Goal: Task Accomplishment & Management: Use online tool/utility

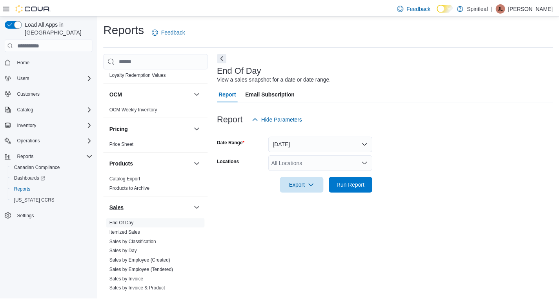
scroll to position [585, 0]
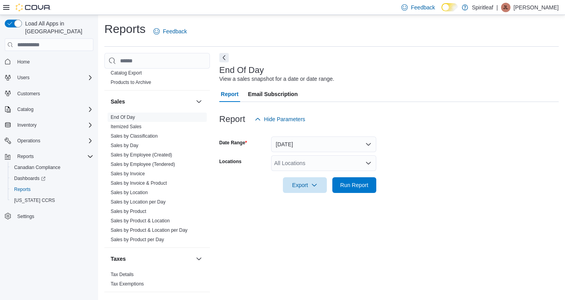
click at [330, 162] on div "All Locations" at bounding box center [323, 163] width 105 height 16
type input "***"
click at [333, 177] on span "[STREET_ADDRESS][PERSON_NAME]" at bounding box center [350, 177] width 100 height 8
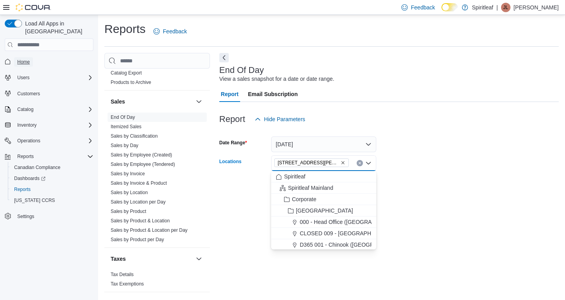
click at [22, 58] on span "Home" at bounding box center [23, 61] width 13 height 9
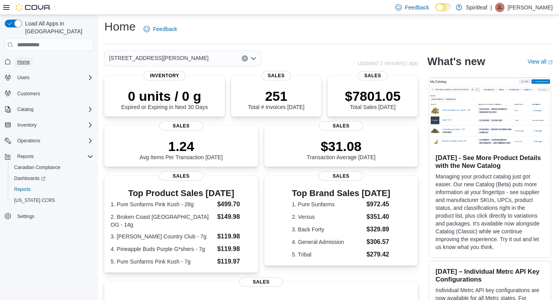
scroll to position [0, 0]
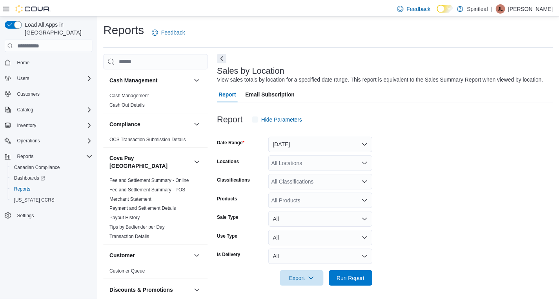
scroll to position [3, 0]
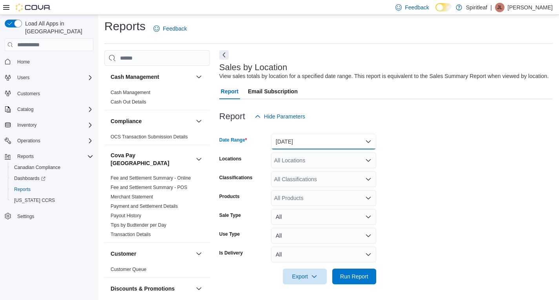
click at [316, 142] on button "Yesterday" at bounding box center [323, 142] width 105 height 16
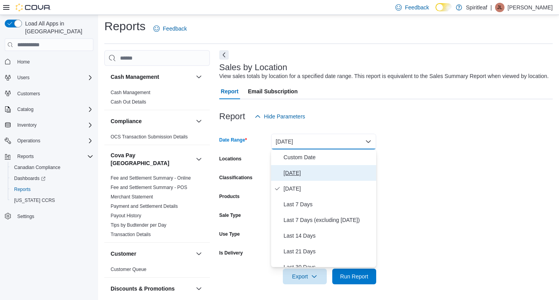
click at [311, 172] on span "[DATE]" at bounding box center [329, 172] width 90 height 9
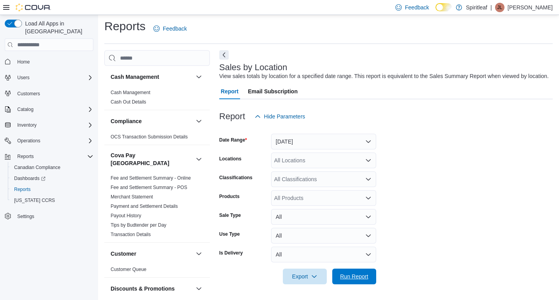
drag, startPoint x: 344, startPoint y: 269, endPoint x: 154, endPoint y: -34, distance: 357.7
click at [154, 0] on html "Feedback Dark Mode Spiritleaf | JL Jasper L Load All Apps in New Hub Home Users…" at bounding box center [279, 147] width 559 height 300
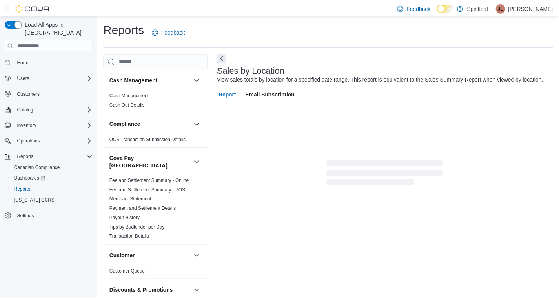
scroll to position [3, 0]
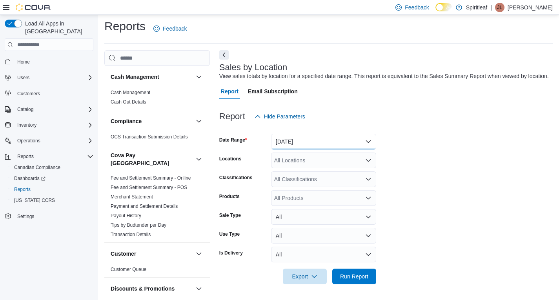
click at [298, 135] on button "Yesterday" at bounding box center [323, 142] width 105 height 16
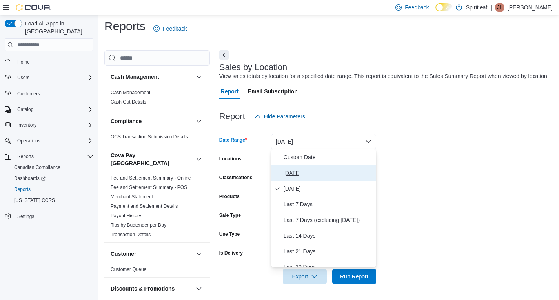
click at [297, 170] on span "[DATE]" at bounding box center [329, 172] width 90 height 9
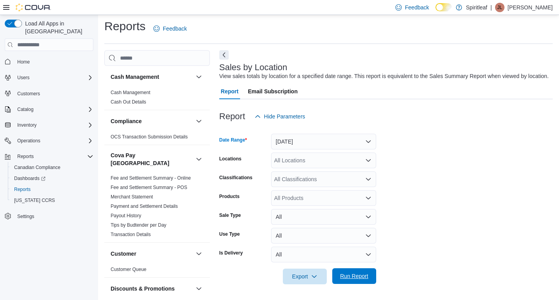
click at [344, 272] on span "Run Report" at bounding box center [354, 277] width 35 height 16
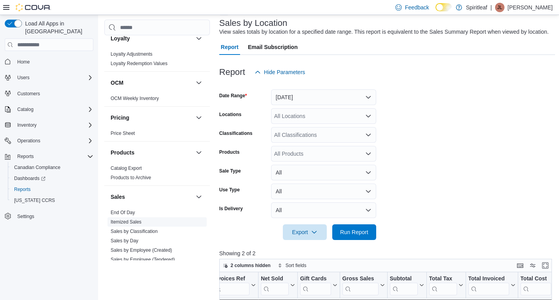
scroll to position [585, 0]
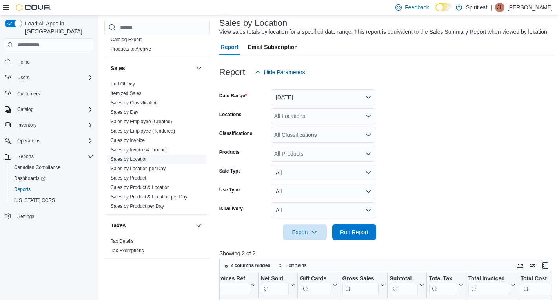
click at [128, 157] on link "Sales by Location" at bounding box center [129, 159] width 37 height 5
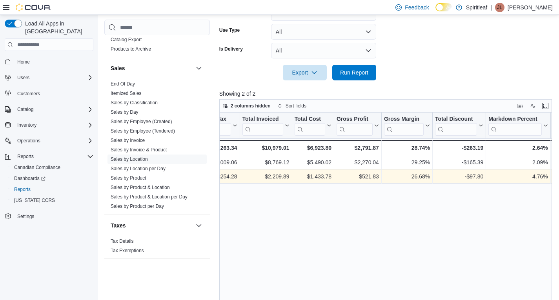
scroll to position [0, 419]
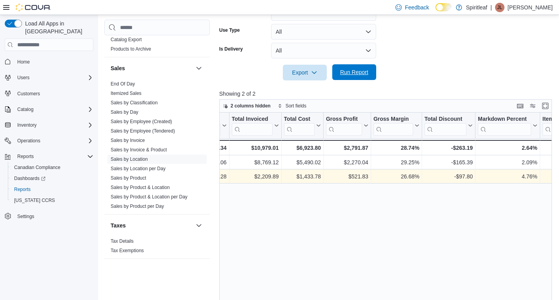
click at [351, 77] on span "Run Report" at bounding box center [354, 72] width 35 height 16
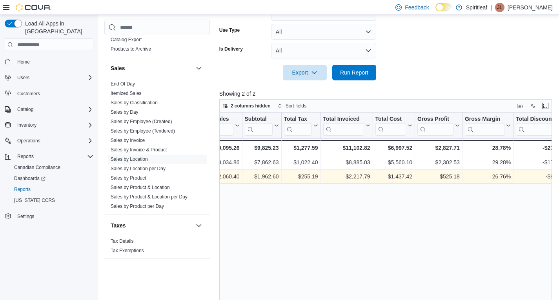
scroll to position [0, 327]
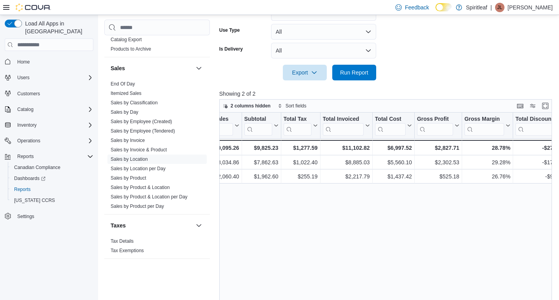
click at [347, 81] on div at bounding box center [387, 84] width 336 height 9
click at [347, 79] on span "Run Report" at bounding box center [354, 72] width 35 height 16
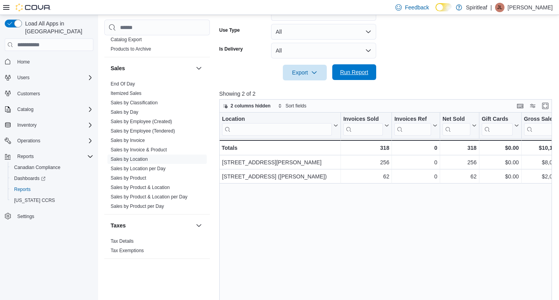
click at [352, 69] on span "Run Report" at bounding box center [354, 72] width 28 height 8
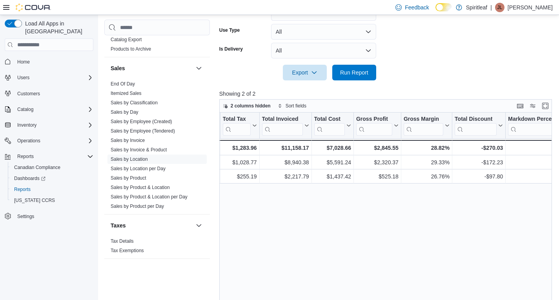
scroll to position [0, 389]
click at [357, 71] on span "Run Report" at bounding box center [354, 72] width 28 height 8
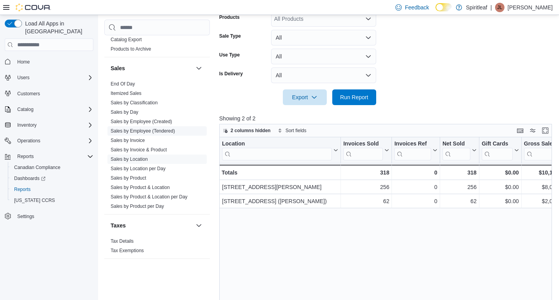
scroll to position [153, 0]
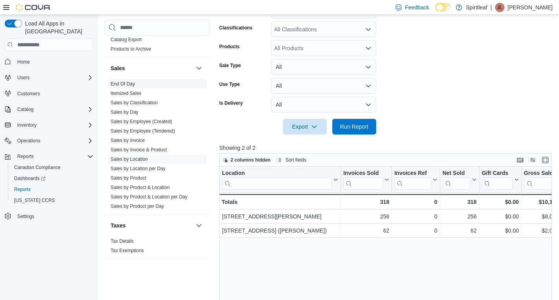
click at [126, 81] on link "End Of Day" at bounding box center [123, 83] width 24 height 5
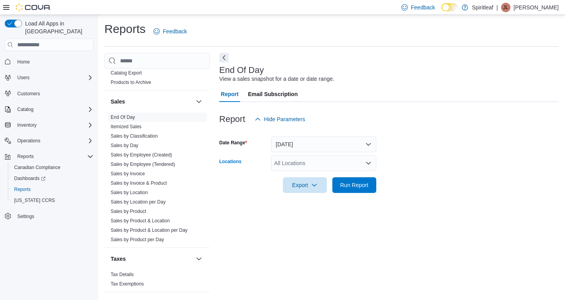
click at [293, 166] on div "All Locations" at bounding box center [323, 163] width 105 height 16
type input "***"
click at [307, 174] on span "[STREET_ADDRESS][PERSON_NAME]" at bounding box center [350, 177] width 100 height 8
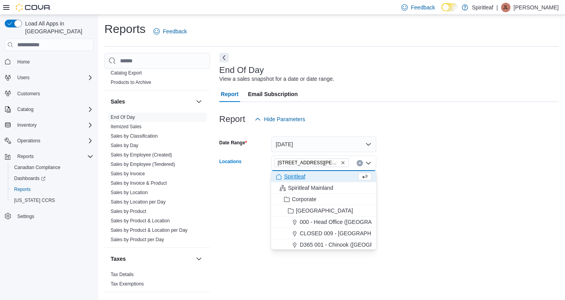
click at [403, 179] on form "Date Range Today Locations 566 - Spiritleaf Milner Ave (Scarborough) Combo box.…" at bounding box center [389, 160] width 340 height 66
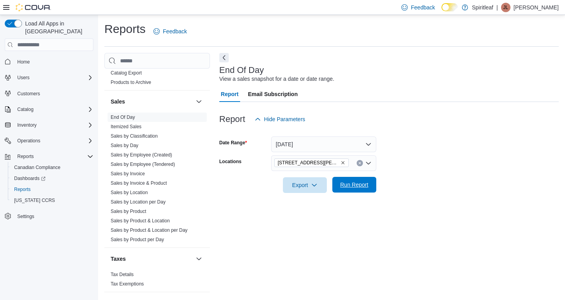
click at [364, 186] on span "Run Report" at bounding box center [354, 185] width 28 height 8
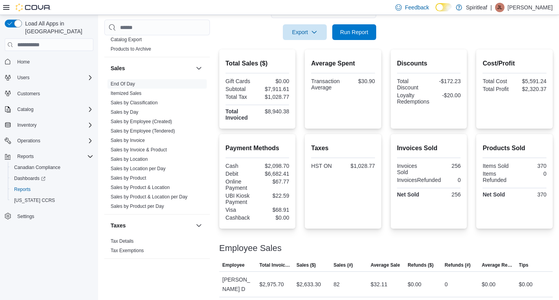
scroll to position [154, 0]
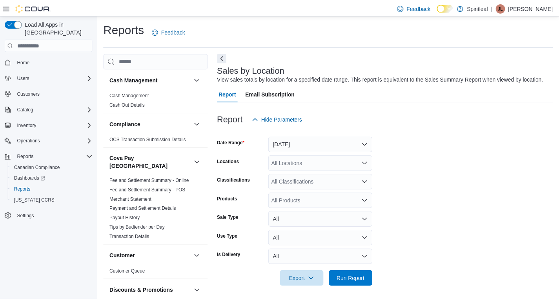
scroll to position [3, 0]
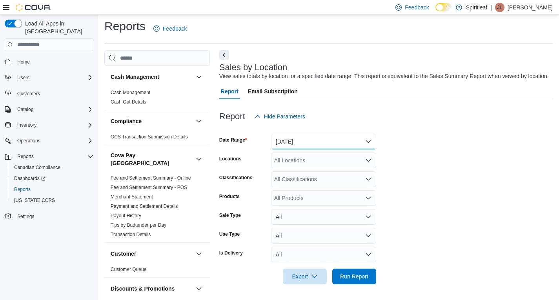
click at [289, 143] on button "Yesterday" at bounding box center [323, 142] width 105 height 16
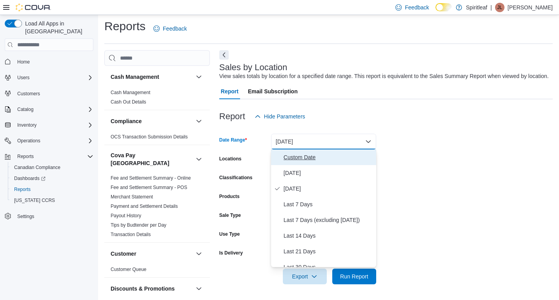
click at [289, 155] on span "Custom Date" at bounding box center [329, 157] width 90 height 9
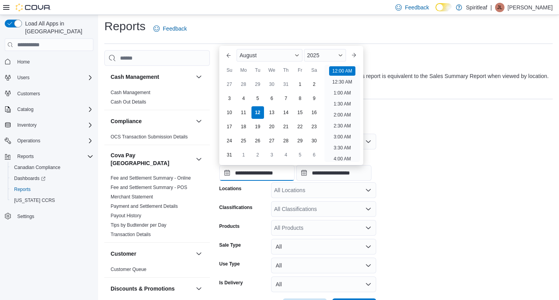
click at [229, 175] on input "**********" at bounding box center [256, 173] width 75 height 16
click at [265, 97] on div "5" at bounding box center [258, 99] width 14 height 14
type input "**********"
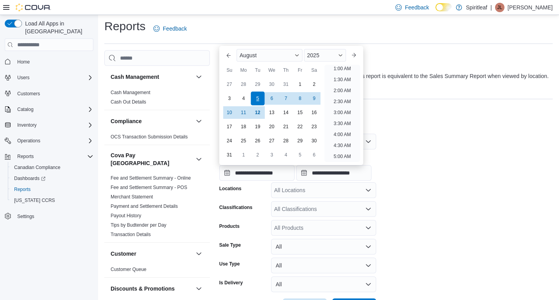
scroll to position [2, 0]
click at [313, 176] on input "**********" at bounding box center [333, 173] width 75 height 16
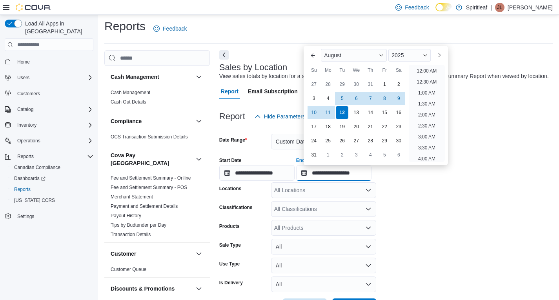
scroll to position [432, 0]
click at [344, 99] on div "5" at bounding box center [343, 99] width 14 height 14
type input "**********"
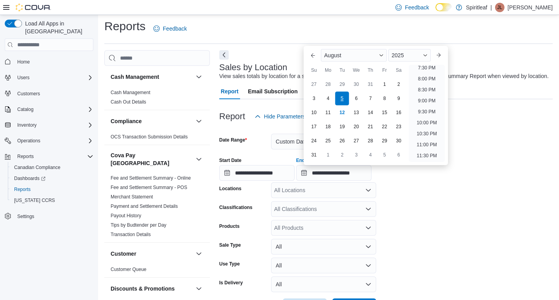
click at [344, 99] on div "5" at bounding box center [343, 99] width 14 height 14
click at [446, 221] on form "**********" at bounding box center [386, 219] width 334 height 190
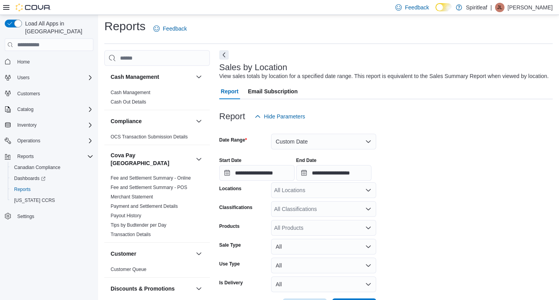
scroll to position [33, 0]
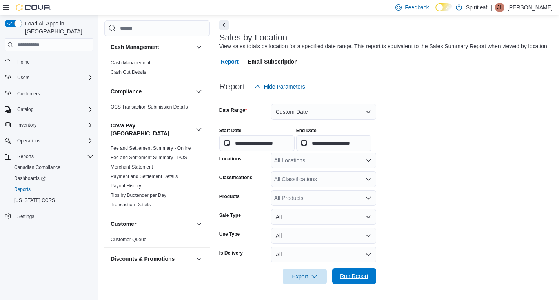
click at [353, 275] on span "Run Report" at bounding box center [354, 276] width 28 height 8
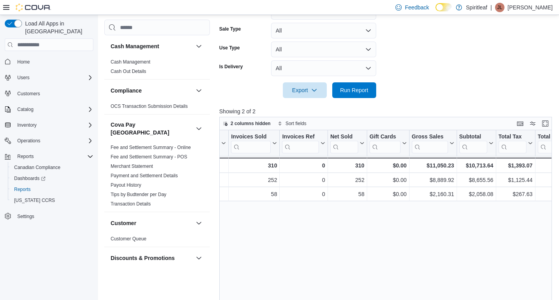
scroll to position [0, 112]
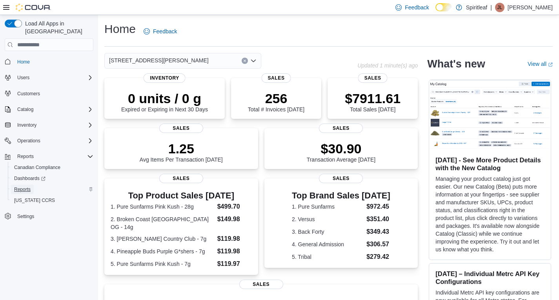
click at [25, 186] on span "Reports" at bounding box center [22, 189] width 16 height 6
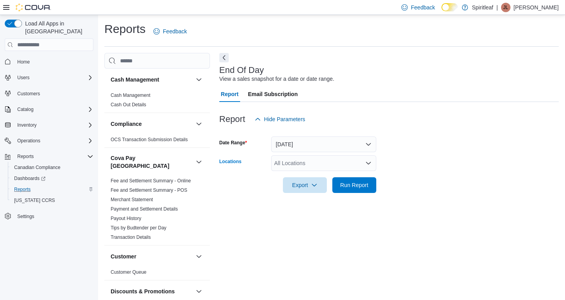
click at [296, 161] on div "All Locations" at bounding box center [323, 163] width 105 height 16
type input "***"
click at [307, 177] on span "[STREET_ADDRESS][PERSON_NAME]" at bounding box center [350, 177] width 100 height 8
click at [422, 175] on div at bounding box center [389, 174] width 340 height 6
click at [366, 185] on span "Run Report" at bounding box center [354, 185] width 28 height 8
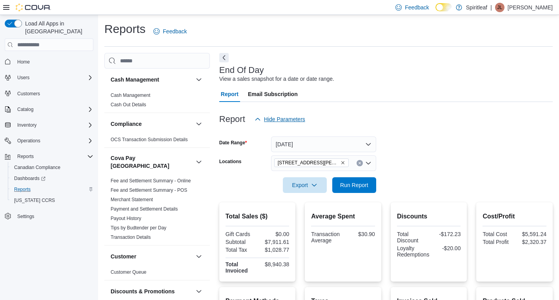
scroll to position [151, 0]
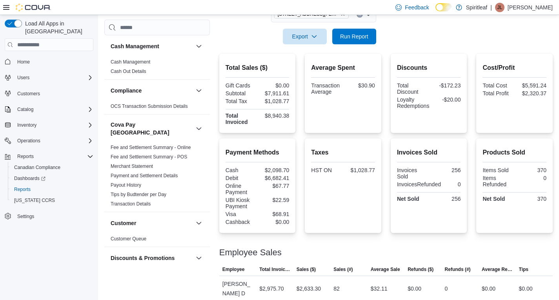
scroll to position [150, 0]
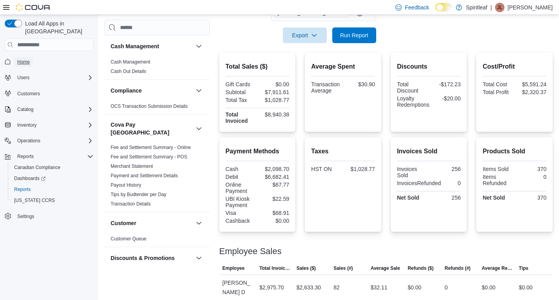
click at [31, 57] on link "Home" at bounding box center [23, 61] width 19 height 9
